Goal: Complete application form

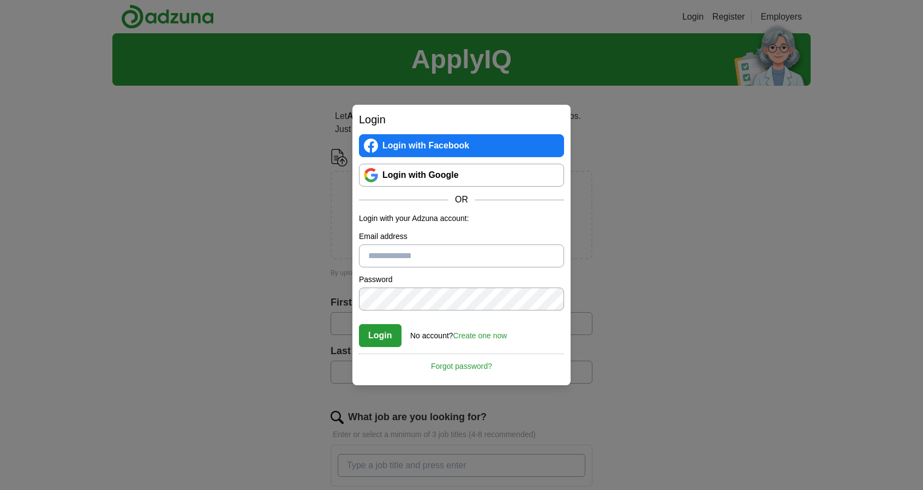
click at [424, 185] on link "Login with Google" at bounding box center [461, 175] width 205 height 23
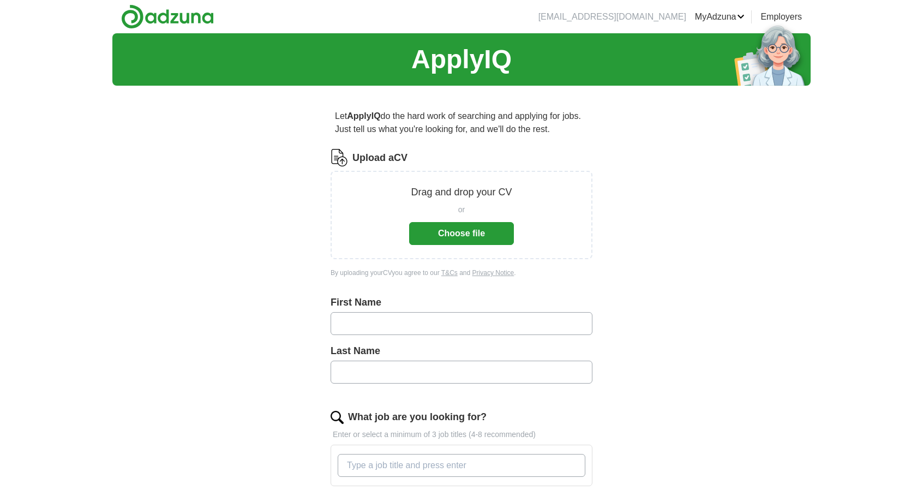
click at [495, 239] on button "Choose file" at bounding box center [461, 233] width 105 height 23
click at [479, 230] on button "Choose file" at bounding box center [461, 233] width 105 height 23
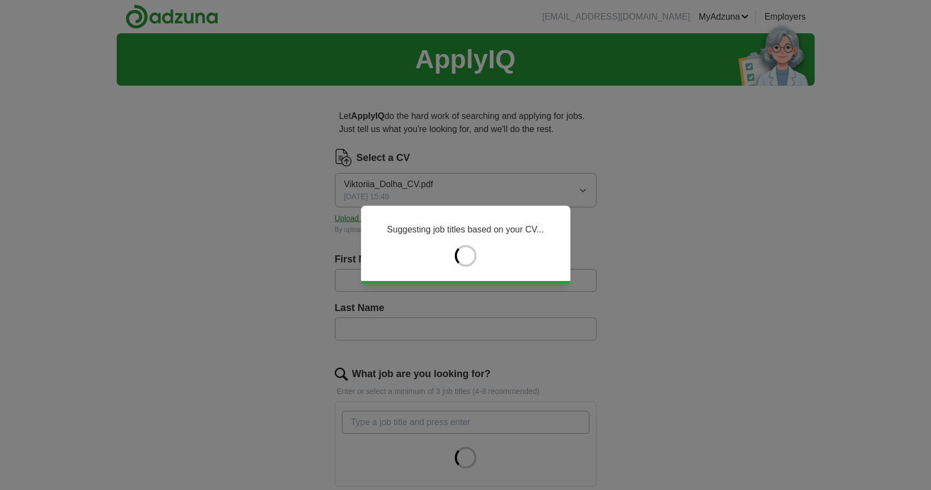
type input "*********"
type input "*****"
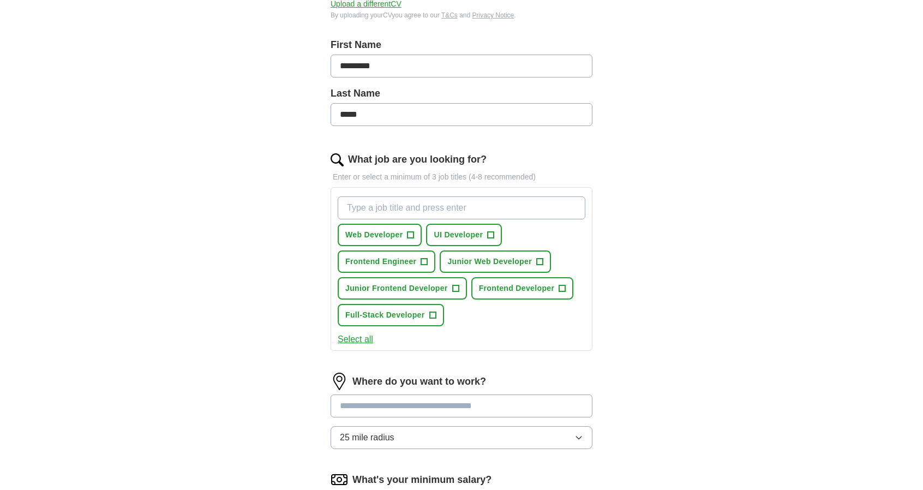
scroll to position [222, 0]
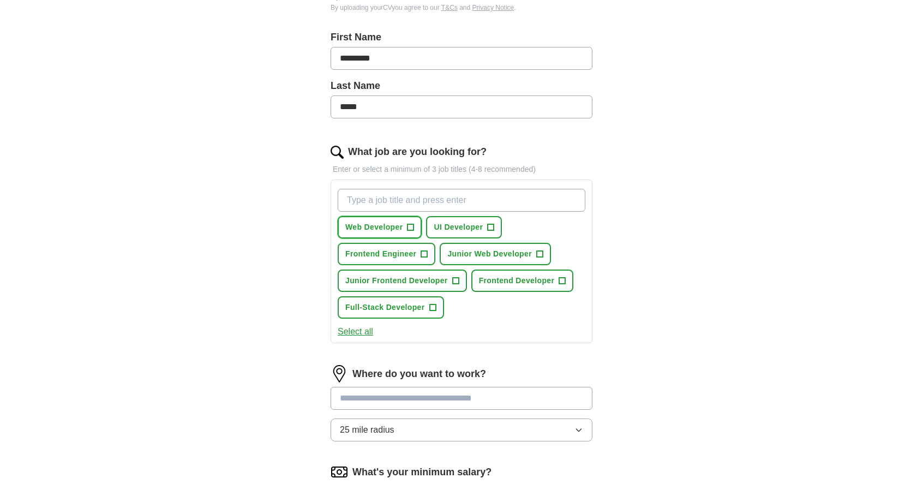
click at [412, 225] on span "+" at bounding box center [410, 227] width 7 height 9
click at [425, 251] on span "+" at bounding box center [424, 254] width 7 height 9
click at [0, 0] on span "×" at bounding box center [0, 0] width 0 height 0
click at [455, 281] on span "+" at bounding box center [455, 281] width 7 height 9
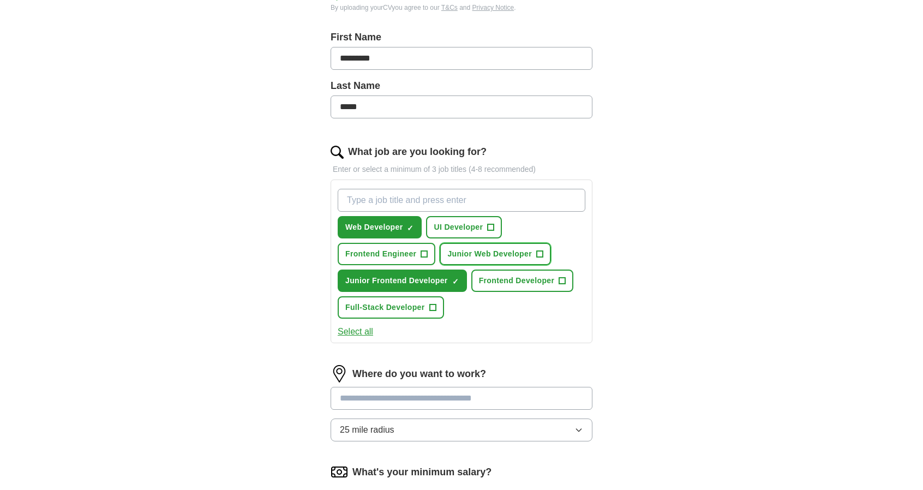
click at [538, 253] on span "+" at bounding box center [539, 254] width 7 height 9
click at [563, 279] on span "+" at bounding box center [562, 281] width 7 height 9
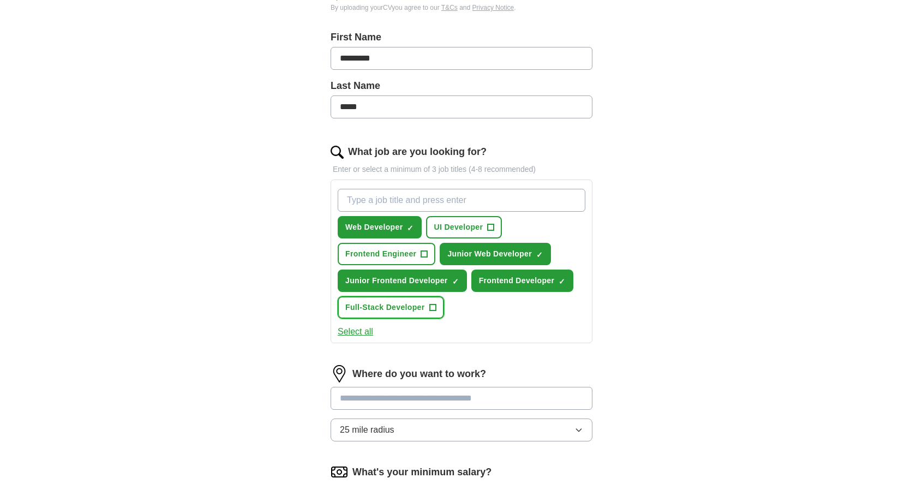
click at [439, 305] on button "Full-Stack Developer +" at bounding box center [391, 307] width 106 height 22
click at [488, 227] on span "+" at bounding box center [491, 227] width 7 height 9
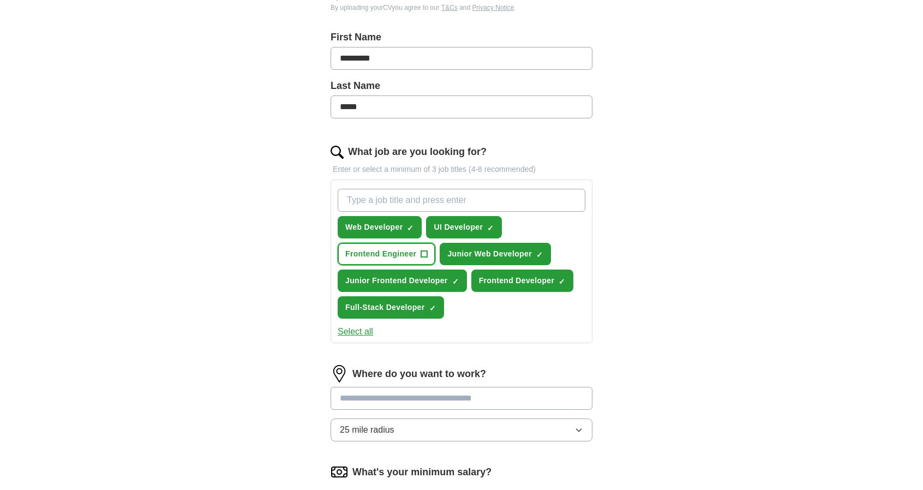
click at [427, 250] on span "+" at bounding box center [424, 254] width 7 height 9
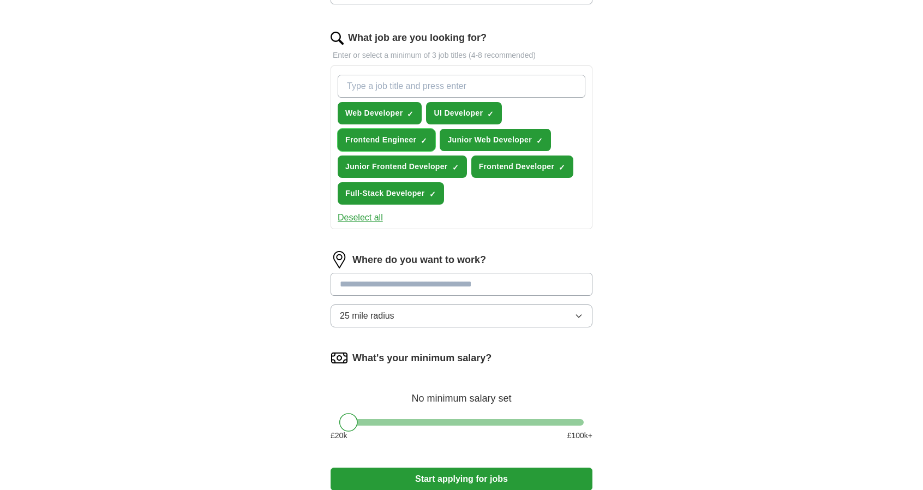
scroll to position [338, 0]
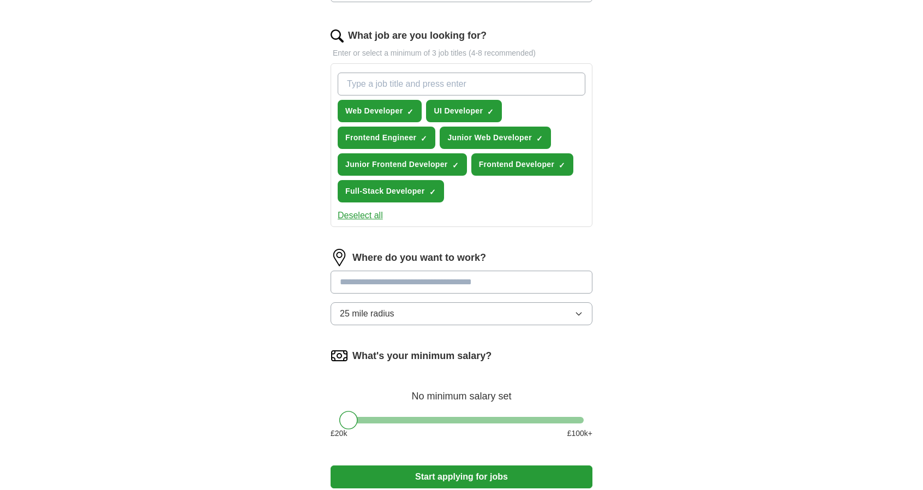
click at [550, 282] on input at bounding box center [462, 282] width 262 height 23
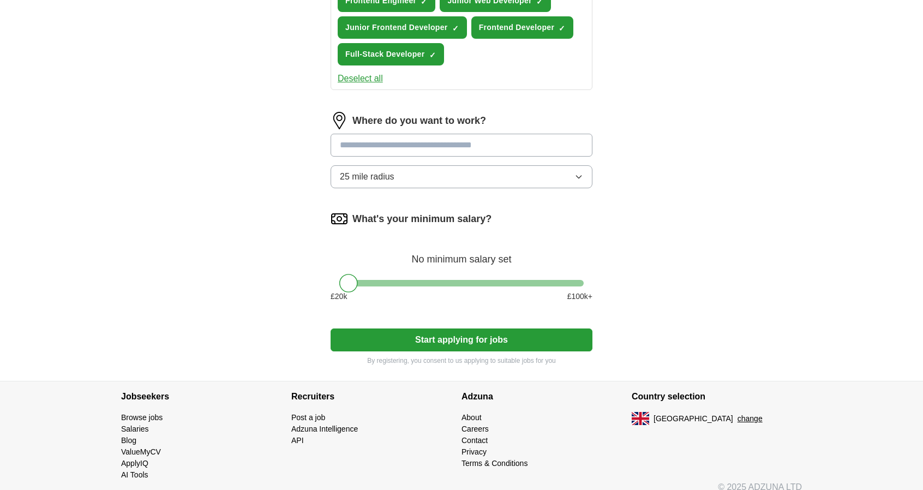
scroll to position [477, 0]
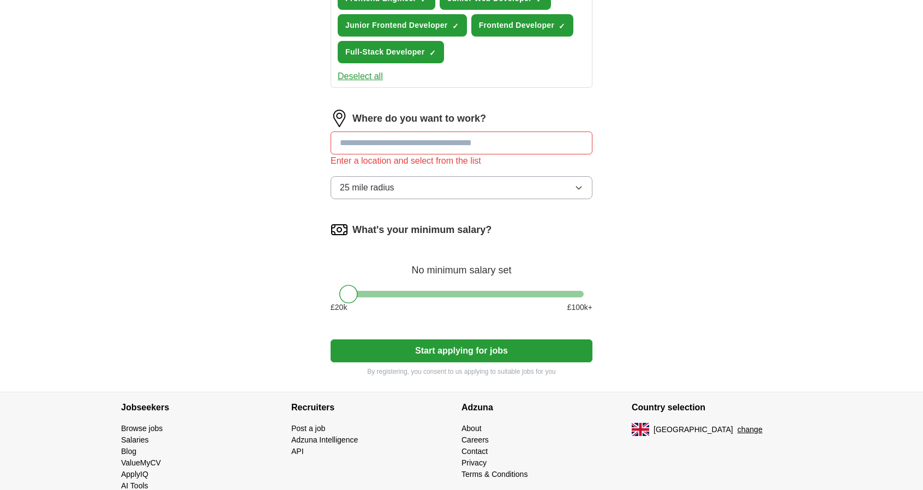
click at [545, 336] on form "Select a CV Viktoriia_Dolha_CV.pdf 09/09/2025, 15:49 Upload a different CV By u…" at bounding box center [462, 24] width 262 height 705
click at [479, 147] on input at bounding box center [462, 142] width 262 height 23
type input "******"
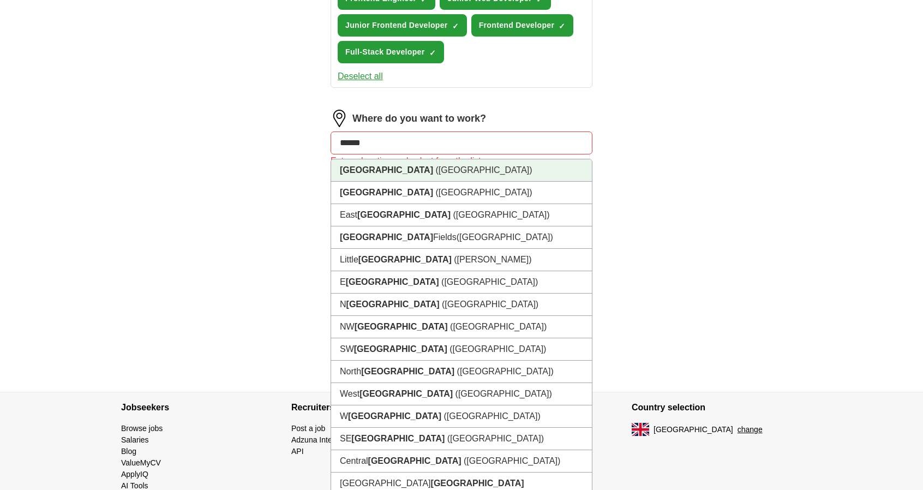
click at [436, 171] on li "London (UK)" at bounding box center [461, 170] width 261 height 22
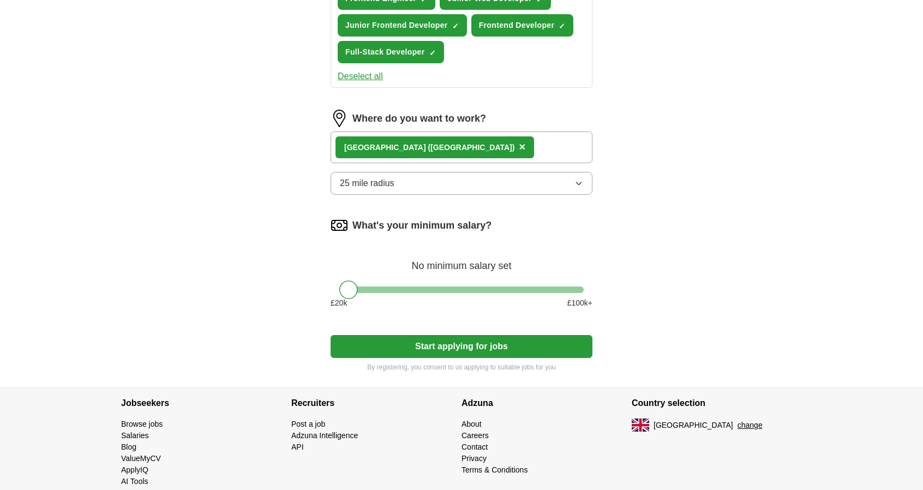
click at [457, 139] on div "London (UK) ×" at bounding box center [462, 147] width 262 height 32
click at [446, 340] on button "Start applying for jobs" at bounding box center [462, 346] width 262 height 23
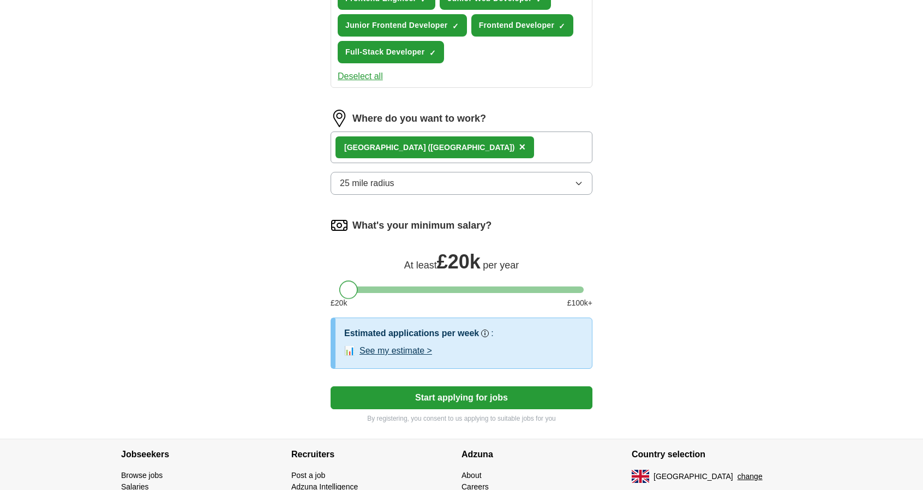
drag, startPoint x: 345, startPoint y: 291, endPoint x: 334, endPoint y: 291, distance: 10.9
click at [334, 291] on div "What's your minimum salary? At least £ 20k per year £ 20 k £ 100 k+" at bounding box center [462, 267] width 262 height 101
drag, startPoint x: 347, startPoint y: 287, endPoint x: 337, endPoint y: 287, distance: 9.8
click at [337, 287] on div at bounding box center [462, 289] width 262 height 7
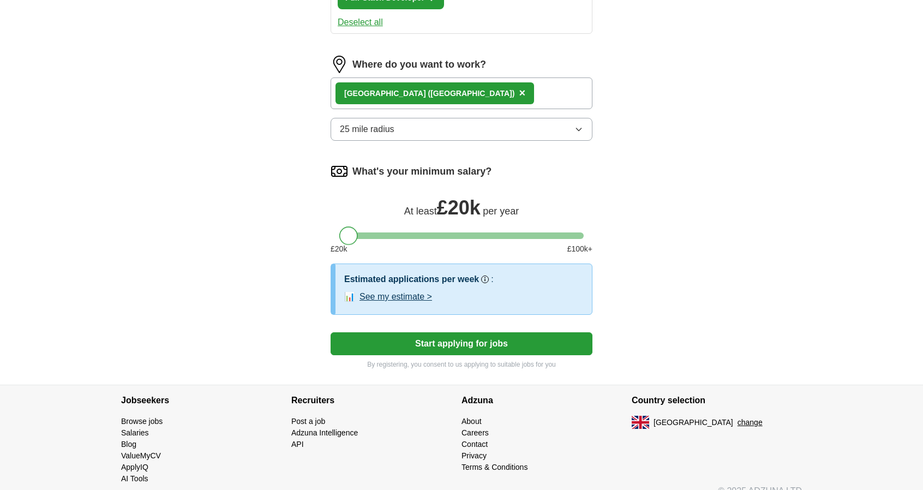
scroll to position [544, 0]
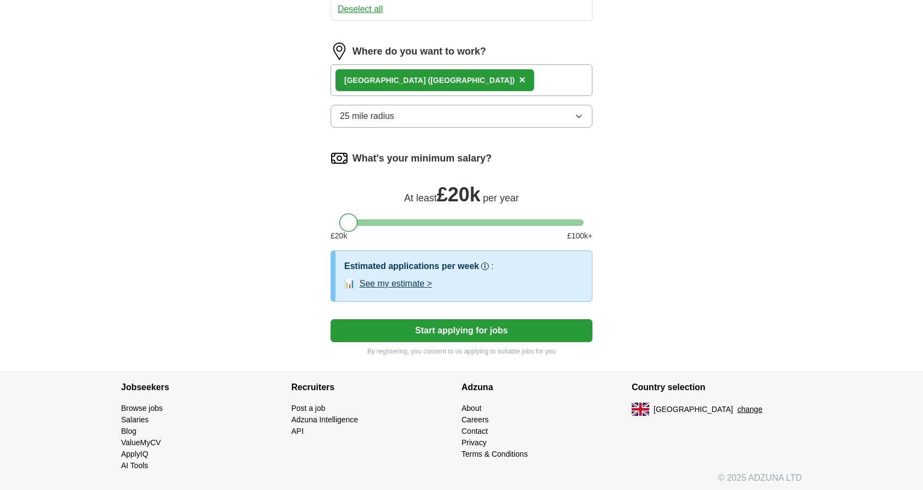
click at [512, 326] on button "Start applying for jobs" at bounding box center [462, 330] width 262 height 23
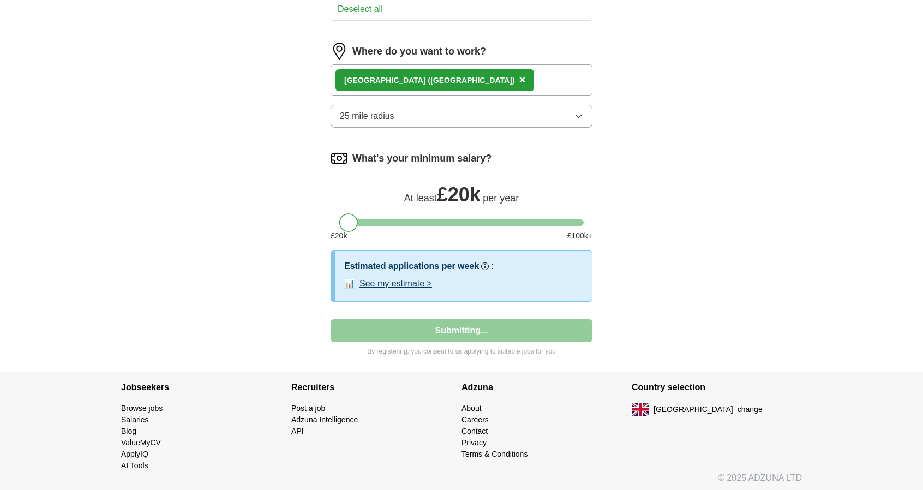
select select "**"
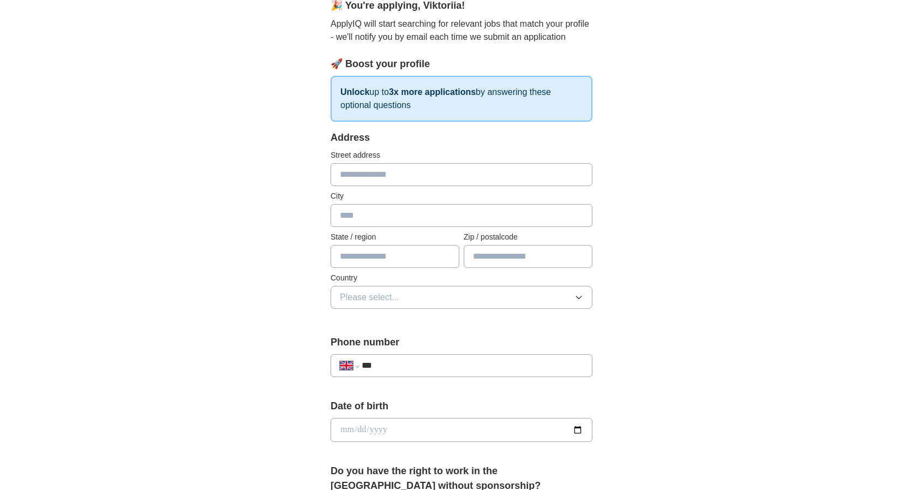
scroll to position [109, 0]
click at [461, 170] on input "text" at bounding box center [462, 172] width 262 height 23
type input "**********"
type input "******"
type input "*******"
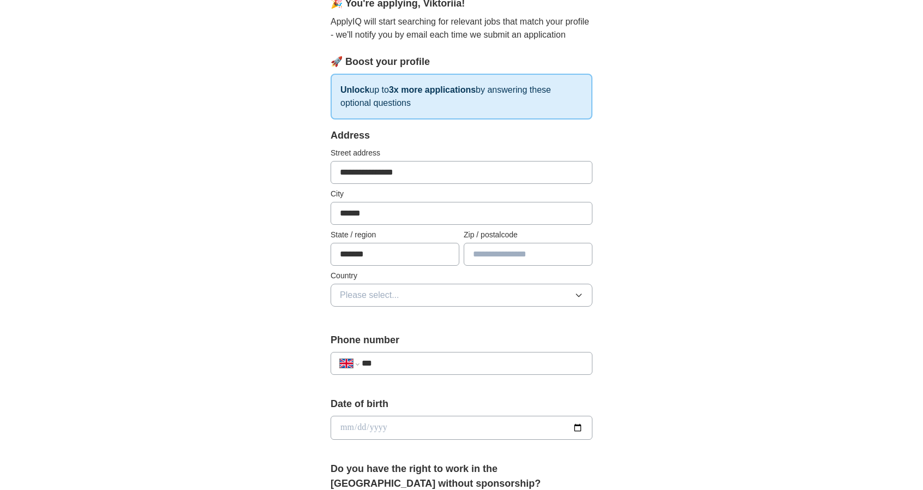
type input "*******"
click at [453, 290] on button "Please select..." at bounding box center [462, 295] width 262 height 23
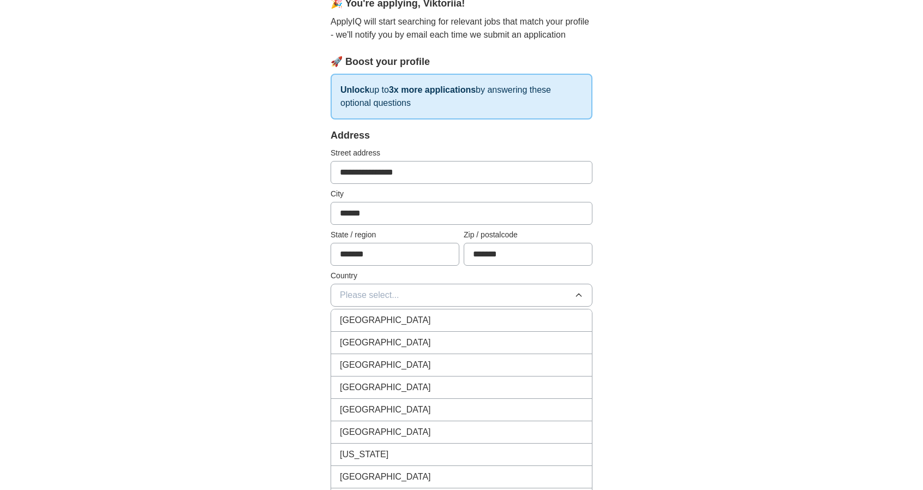
click at [428, 317] on div "[GEOGRAPHIC_DATA]" at bounding box center [461, 320] width 243 height 13
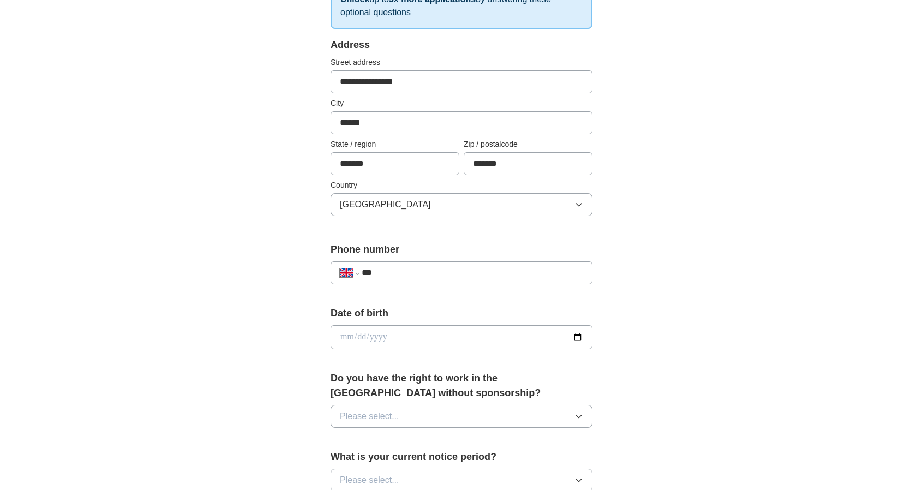
scroll to position [228, 0]
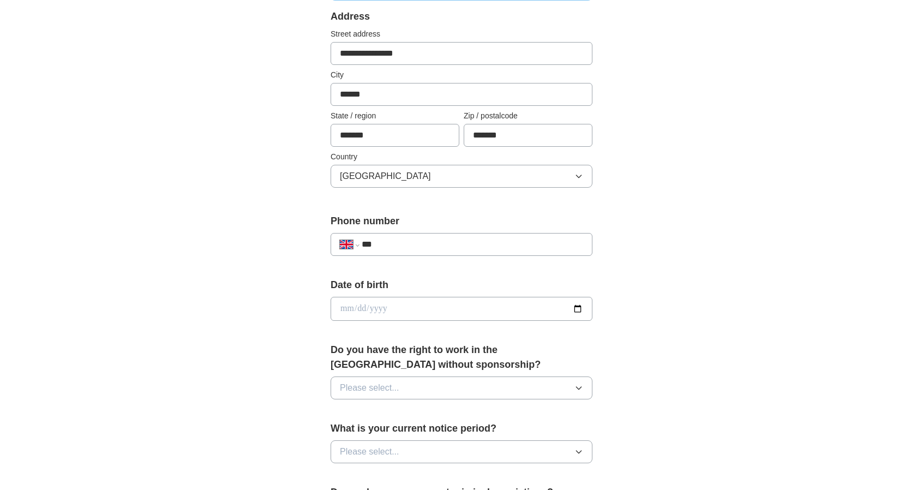
click at [489, 239] on input "***" at bounding box center [472, 244] width 221 height 13
type input "**********"
click at [410, 307] on input "date" at bounding box center [462, 309] width 262 height 24
click at [579, 307] on input "date" at bounding box center [462, 309] width 262 height 24
type input "**********"
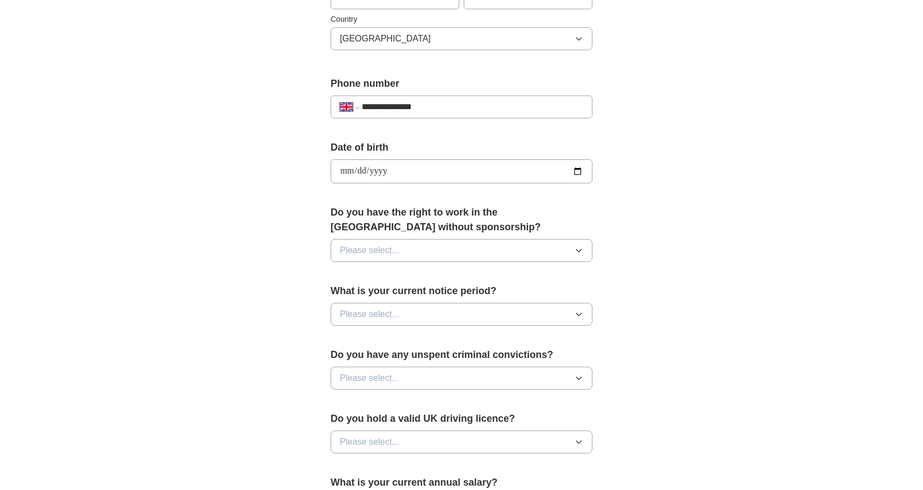
scroll to position [371, 0]
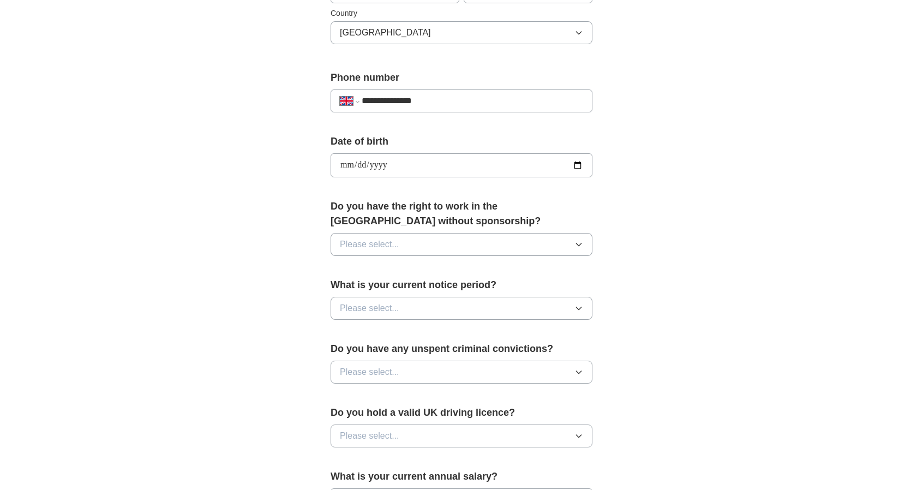
click at [580, 243] on icon "button" at bounding box center [578, 244] width 9 height 9
click at [512, 263] on div "Yes" at bounding box center [461, 269] width 243 height 13
click at [568, 299] on button "Please select..." at bounding box center [462, 308] width 262 height 23
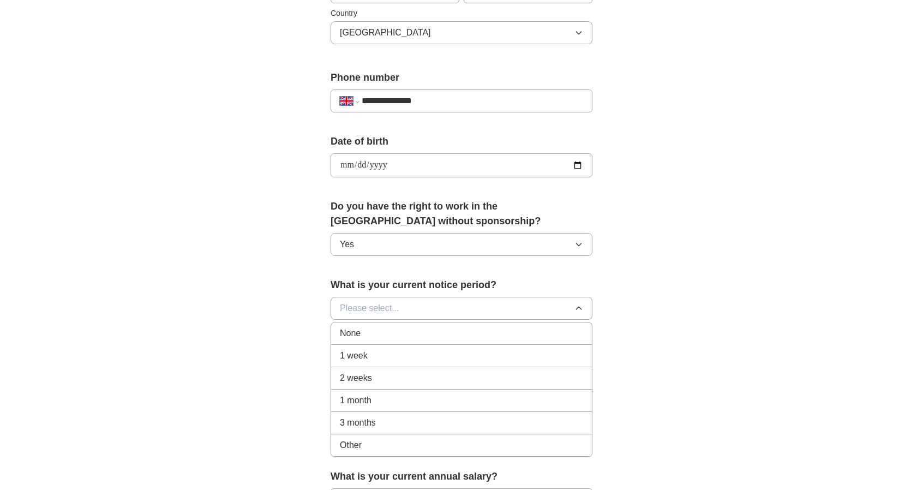
click at [433, 334] on div "None" at bounding box center [461, 333] width 243 height 13
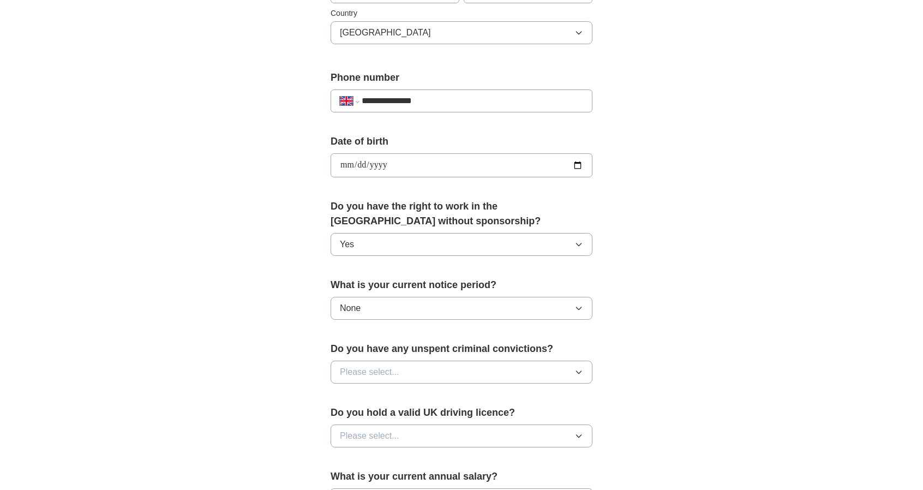
click at [582, 377] on button "Please select..." at bounding box center [462, 372] width 262 height 23
click at [413, 413] on div "No" at bounding box center [461, 419] width 243 height 13
click at [572, 430] on button "Please select..." at bounding box center [462, 435] width 262 height 23
click at [420, 477] on div "No" at bounding box center [461, 483] width 243 height 13
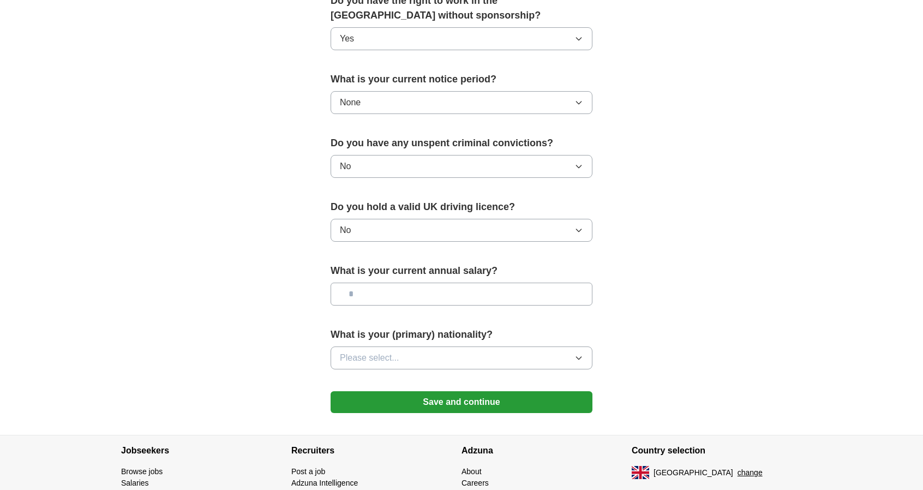
scroll to position [569, 0]
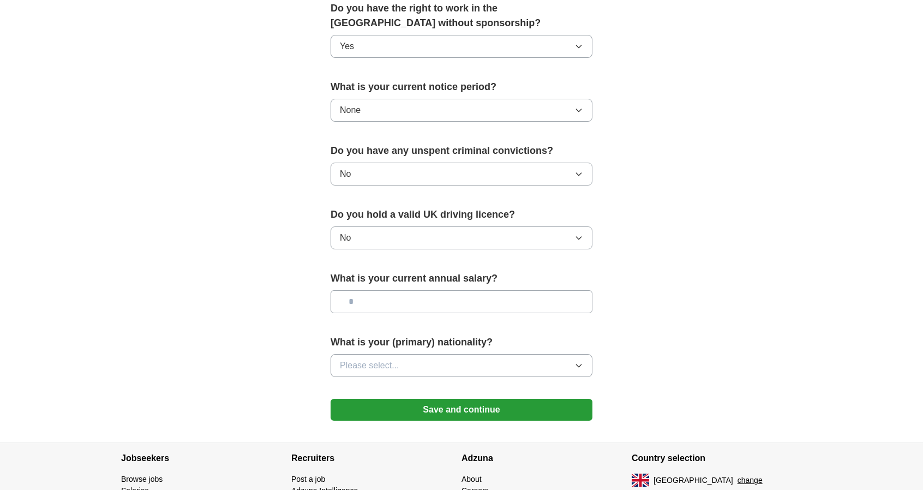
click at [524, 299] on input "text" at bounding box center [462, 301] width 262 height 23
click at [469, 364] on button "Please select..." at bounding box center [462, 365] width 262 height 23
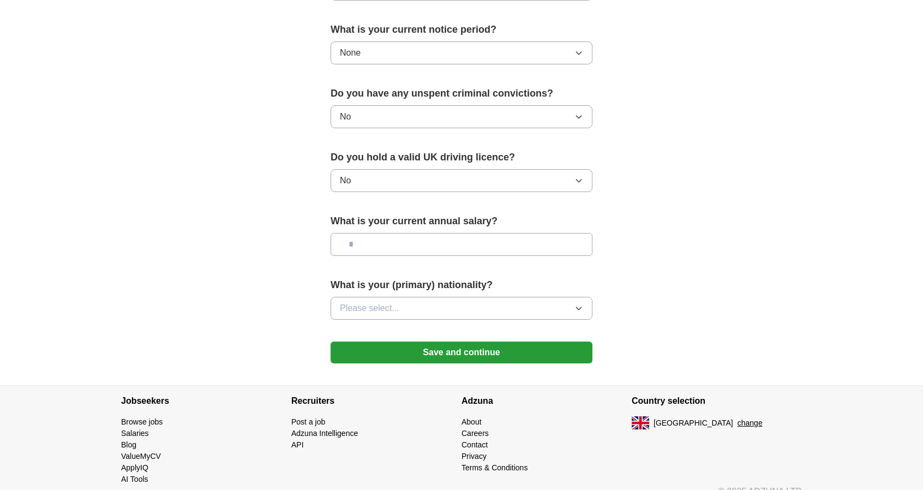
scroll to position [639, 0]
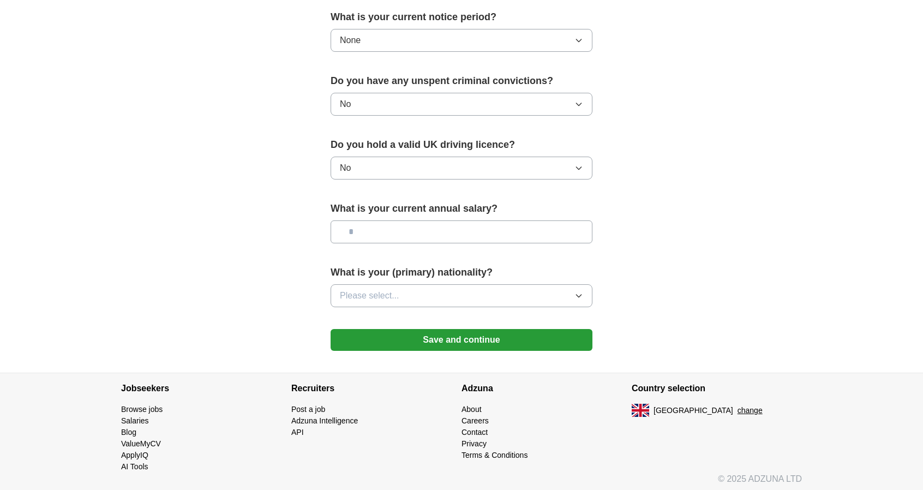
click at [582, 296] on button "Please select..." at bounding box center [462, 295] width 262 height 23
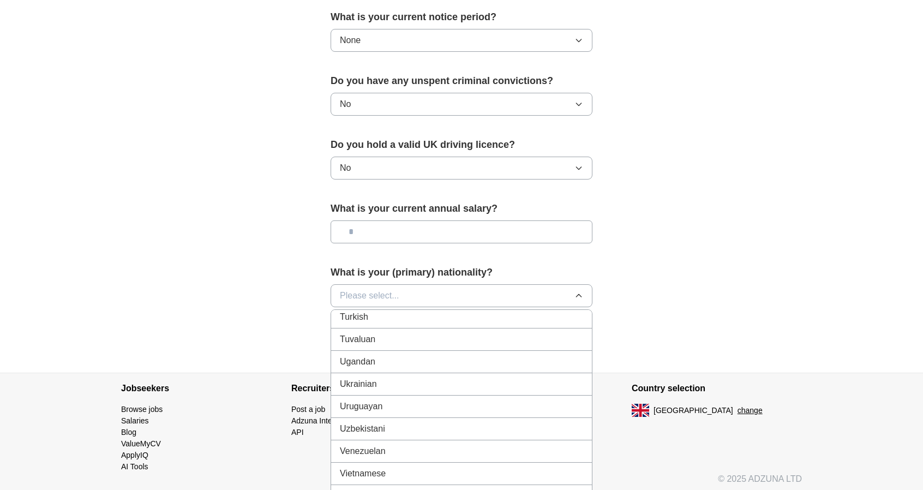
scroll to position [4064, 0]
click at [469, 365] on div "Ukrainian" at bounding box center [461, 371] width 243 height 13
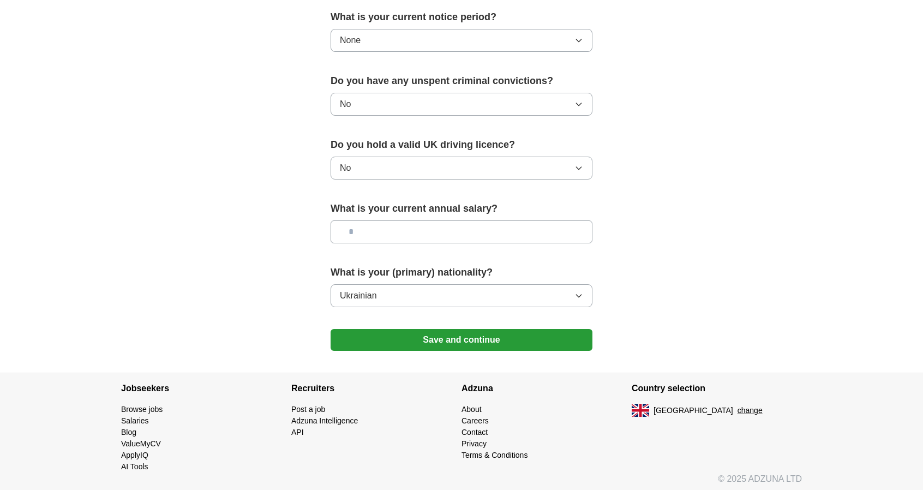
click at [487, 337] on button "Save and continue" at bounding box center [462, 340] width 262 height 22
